Goal: Navigation & Orientation: Find specific page/section

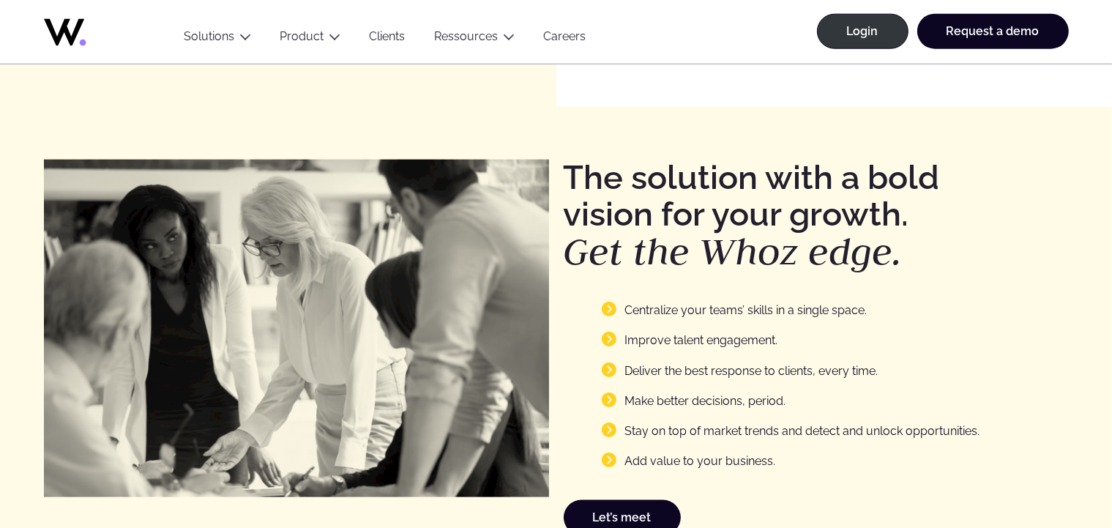
scroll to position [2268, 0]
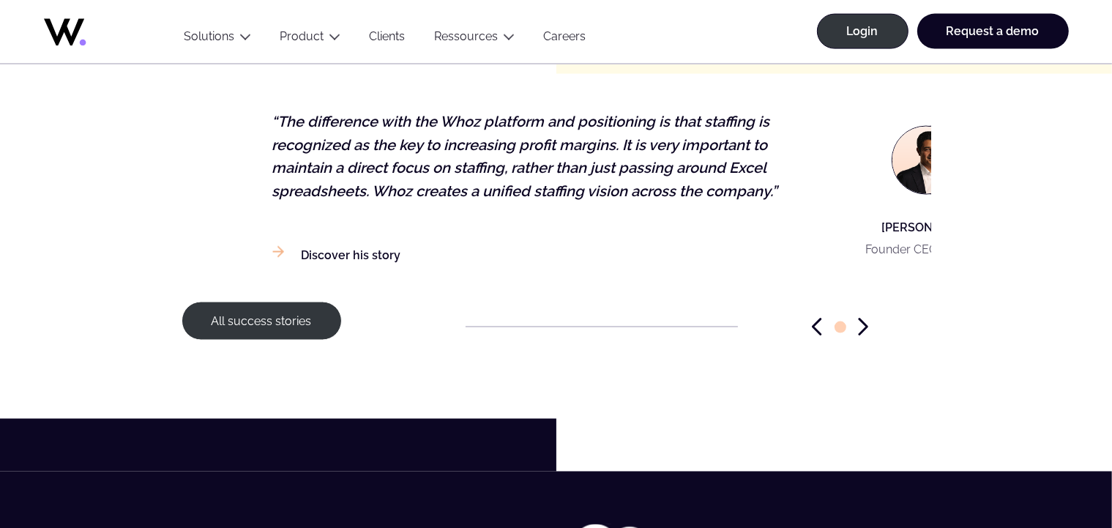
click at [838, 247] on figcaption "[PERSON_NAME] Founder CEO of Keyrus" at bounding box center [930, 194] width 185 height 167
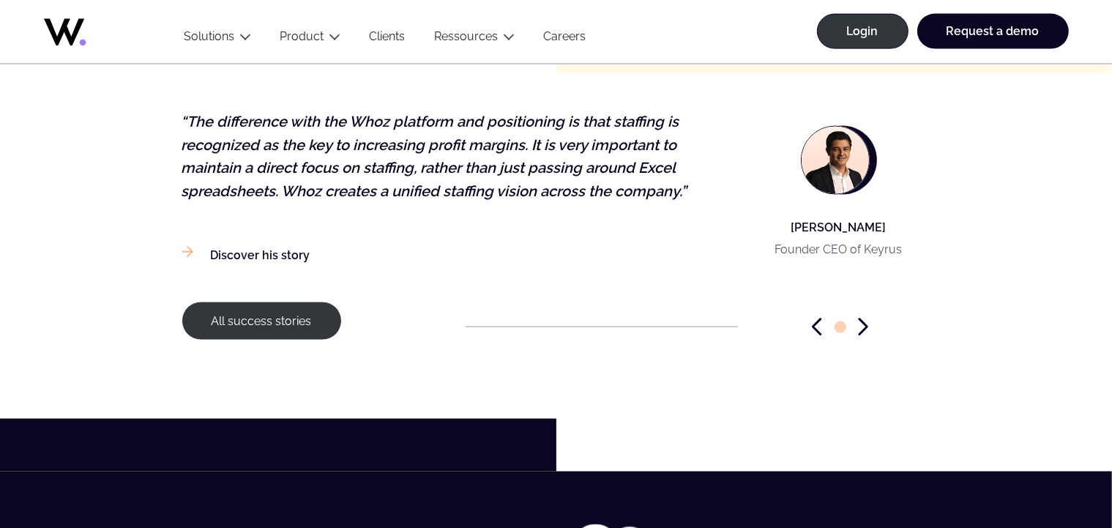
click at [865, 324] on icon "Next slide" at bounding box center [863, 326] width 7 height 15
click at [865, 327] on icon "Next slide" at bounding box center [863, 326] width 7 height 15
click at [818, 326] on icon "Previous slide" at bounding box center [817, 327] width 10 height 18
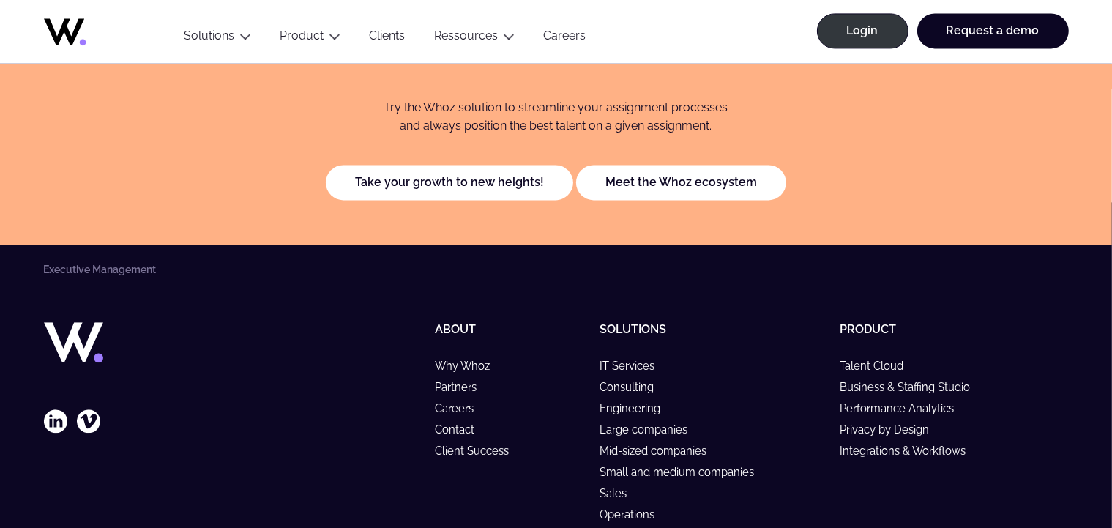
scroll to position [1948, 0]
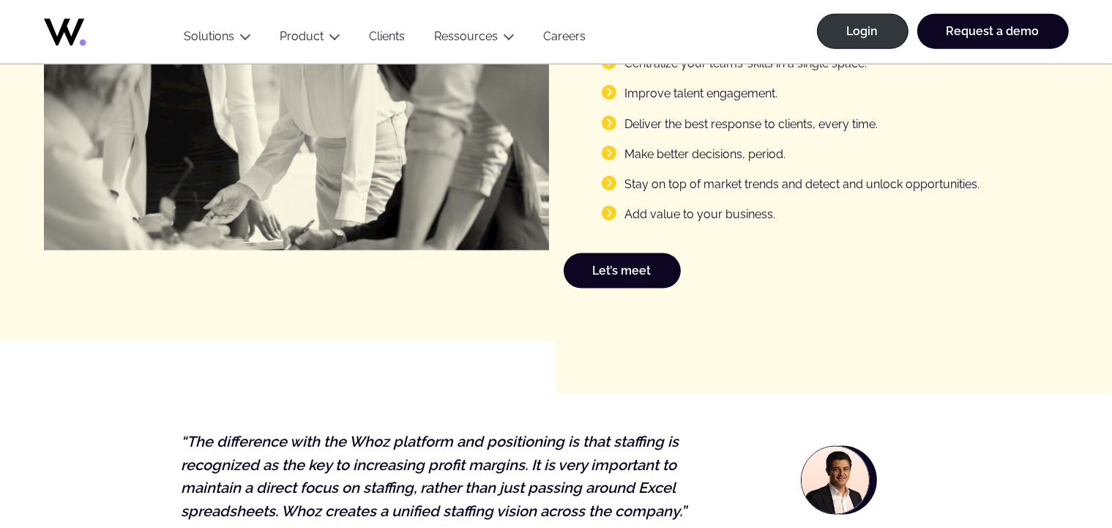
click at [70, 31] on icon at bounding box center [102, 28] width 117 height 35
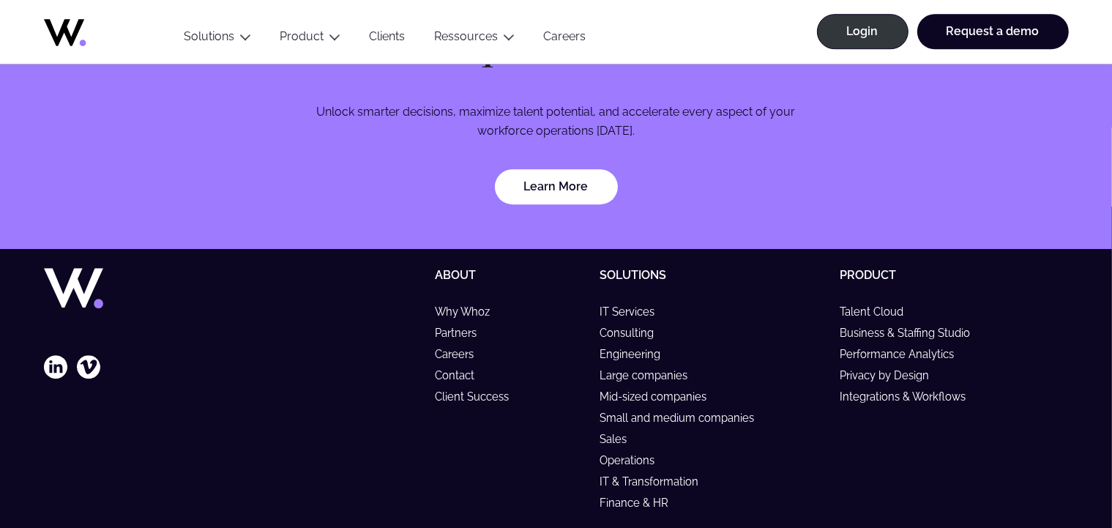
scroll to position [4430, 0]
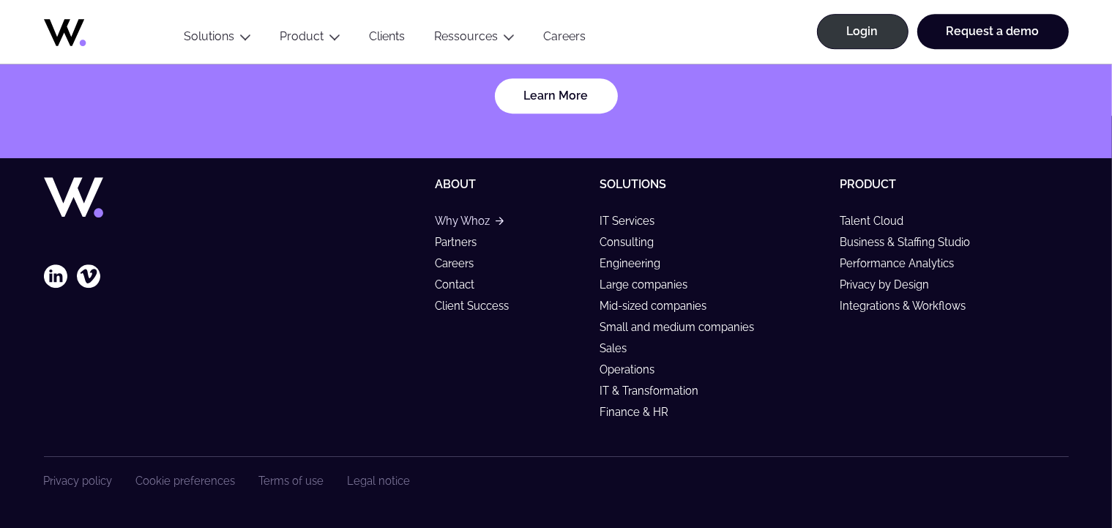
click at [475, 221] on link "Why Whoz" at bounding box center [469, 221] width 68 height 12
